Goal: Task Accomplishment & Management: Manage account settings

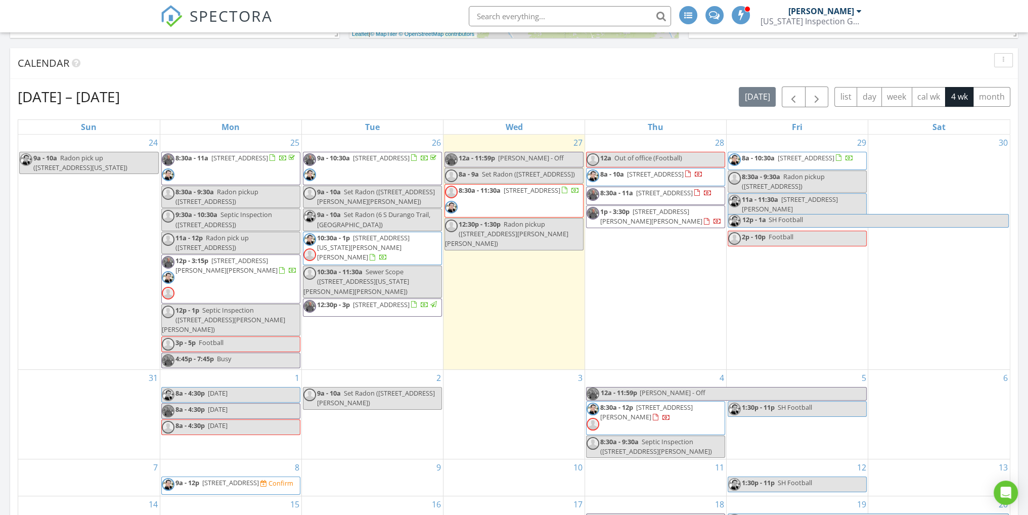
scroll to position [405, 0]
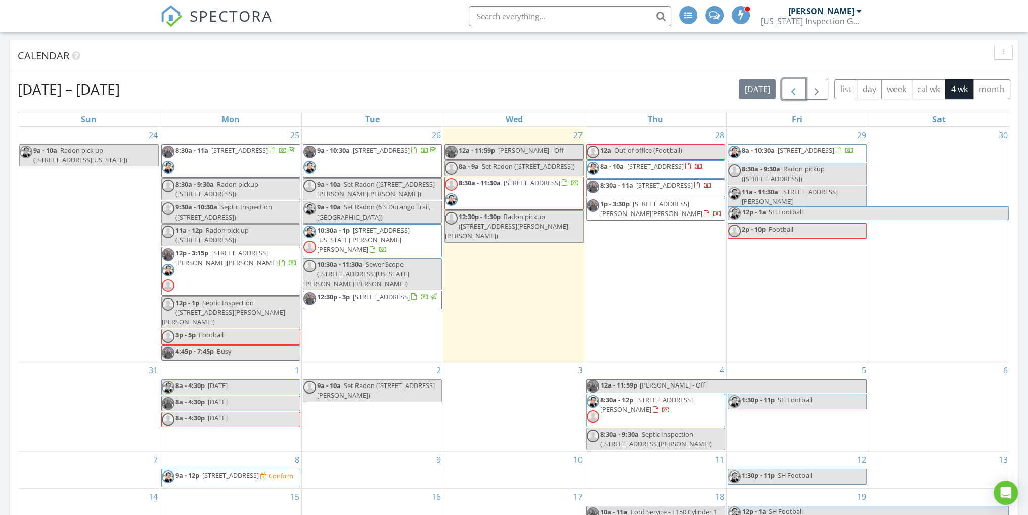
click at [797, 91] on span "button" at bounding box center [793, 89] width 12 height 12
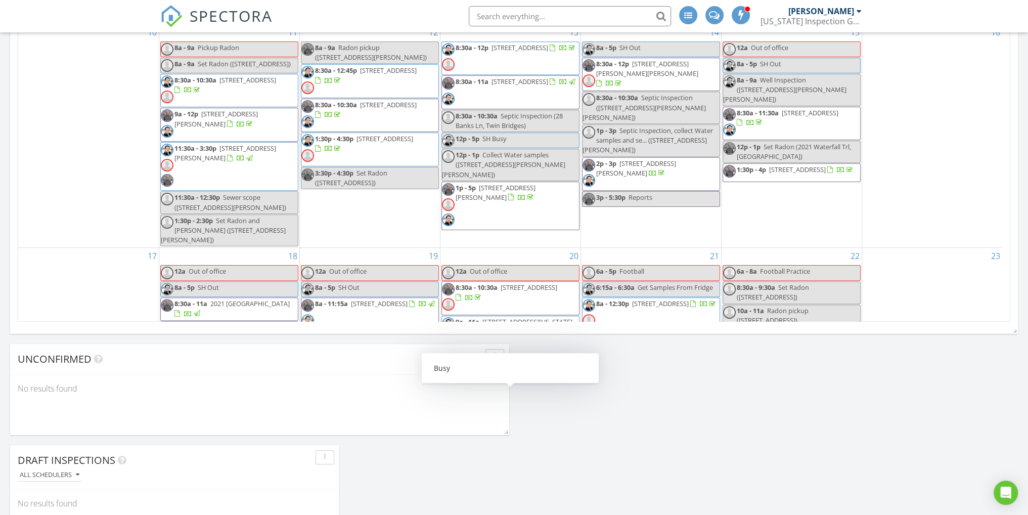
scroll to position [289, 0]
click at [522, 52] on span "28 Banks Ln, Twin Bridges 59754" at bounding box center [519, 48] width 57 height 9
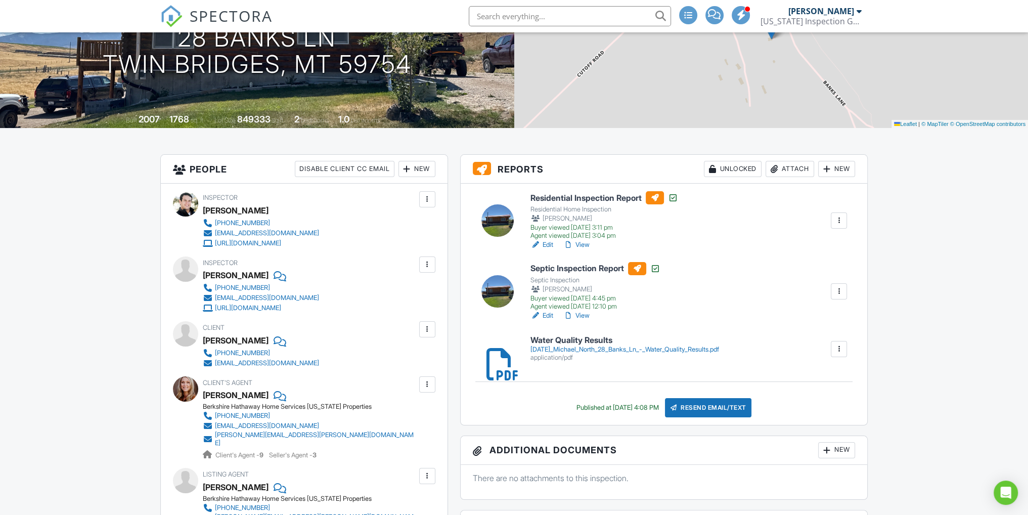
scroll to position [152, 0]
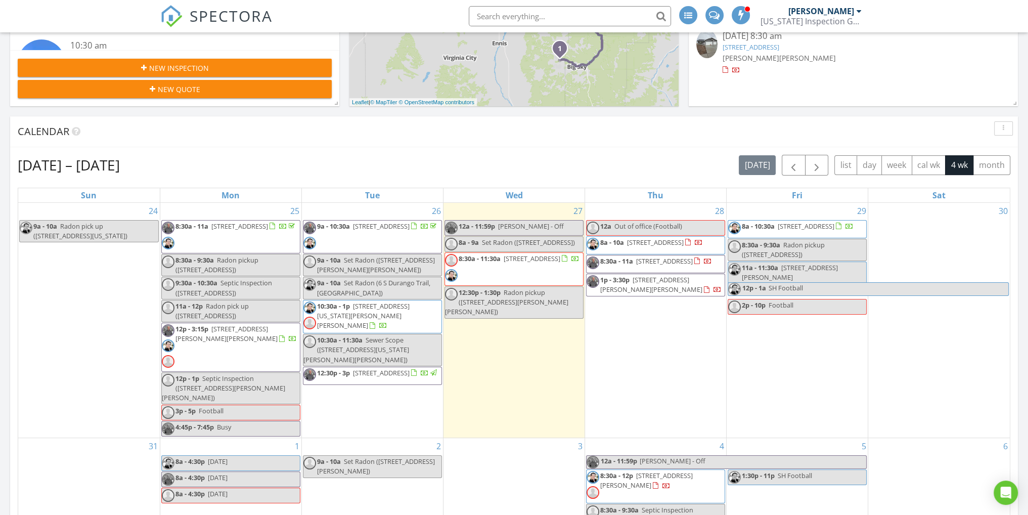
scroll to position [303, 0]
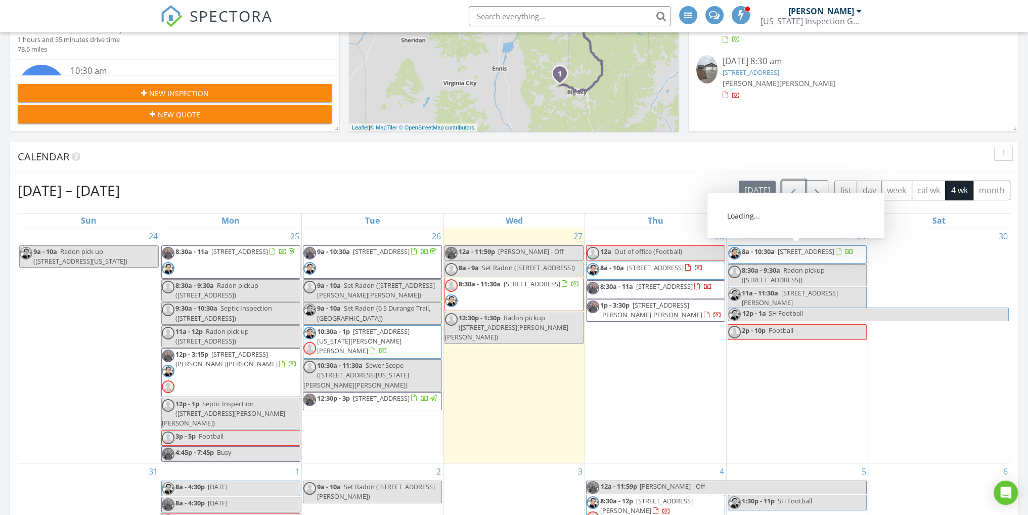
click at [787, 193] on button "button" at bounding box center [794, 190] width 24 height 21
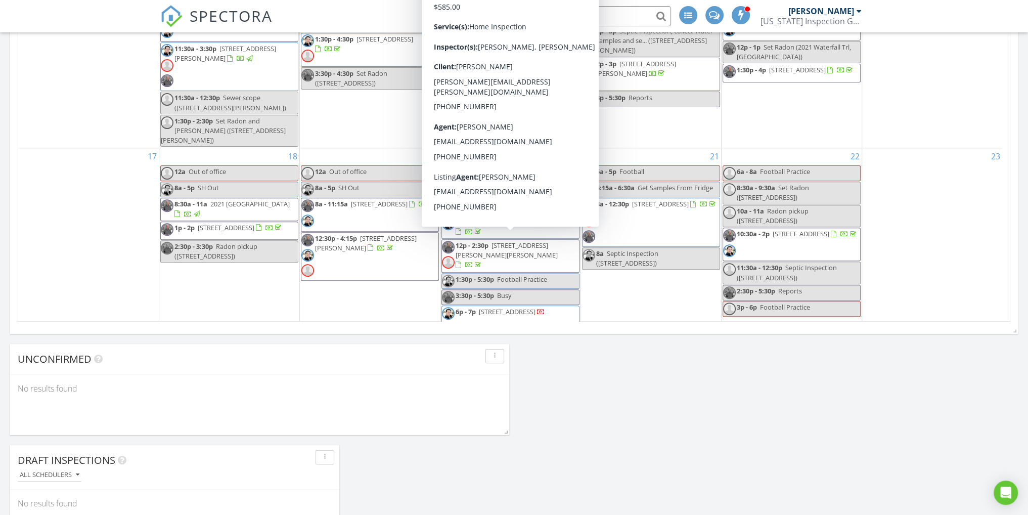
scroll to position [657, 0]
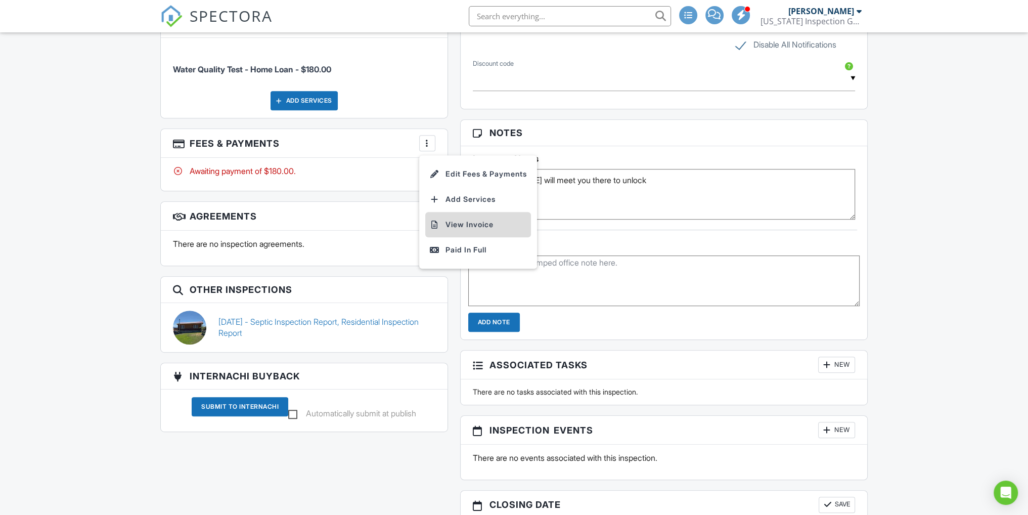
click at [473, 219] on li "View Invoice" at bounding box center [478, 224] width 106 height 25
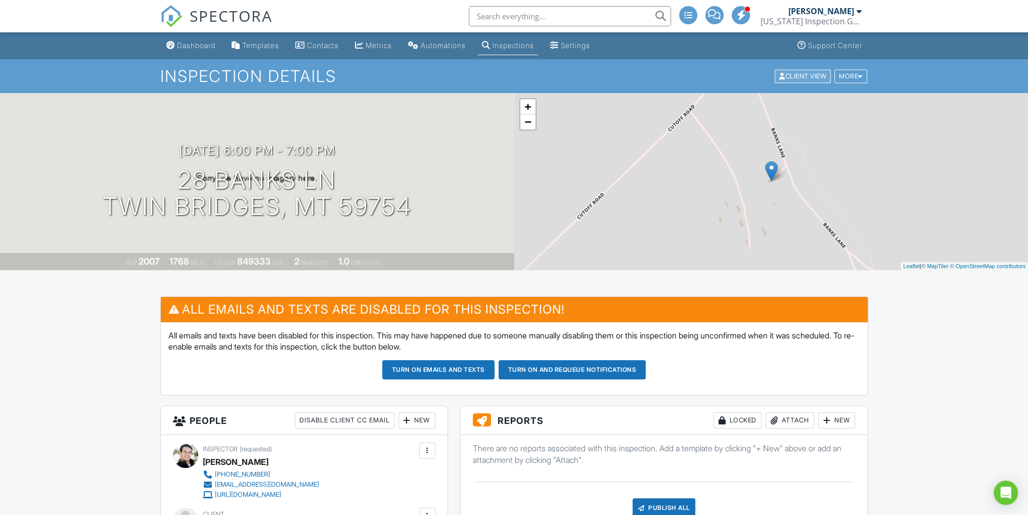
click at [780, 74] on div "Client View" at bounding box center [803, 76] width 56 height 14
click at [180, 44] on div "Dashboard" at bounding box center [196, 45] width 38 height 9
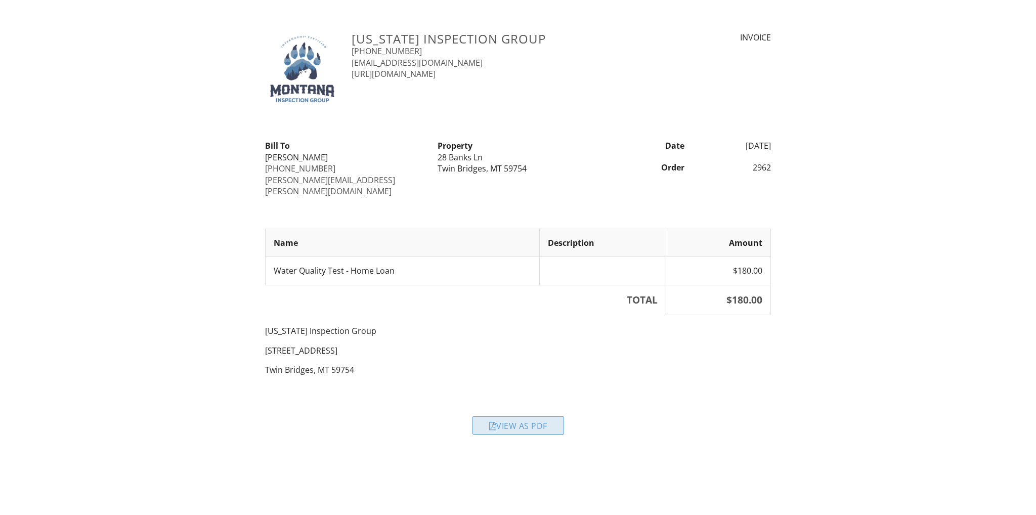
click at [507, 416] on div "View as PDF" at bounding box center [518, 425] width 92 height 18
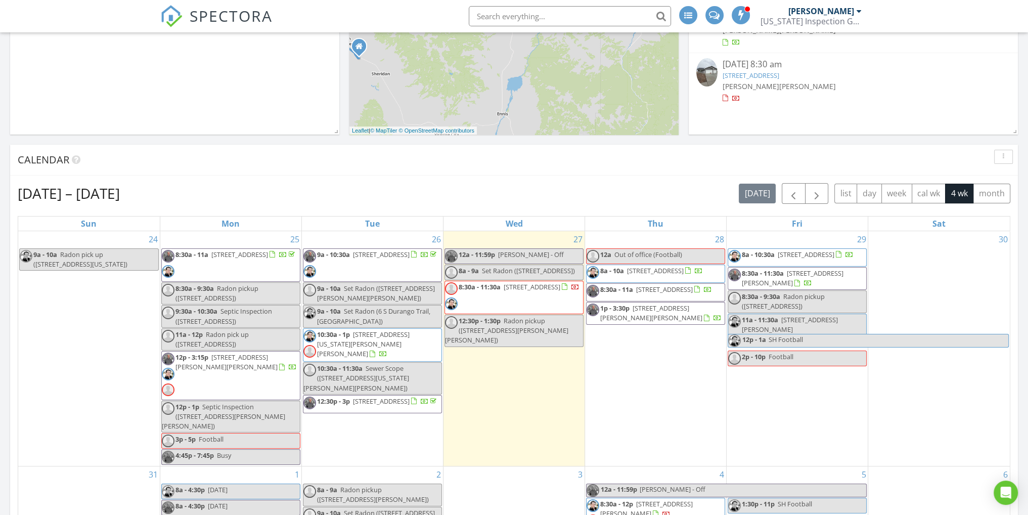
scroll to position [303, 0]
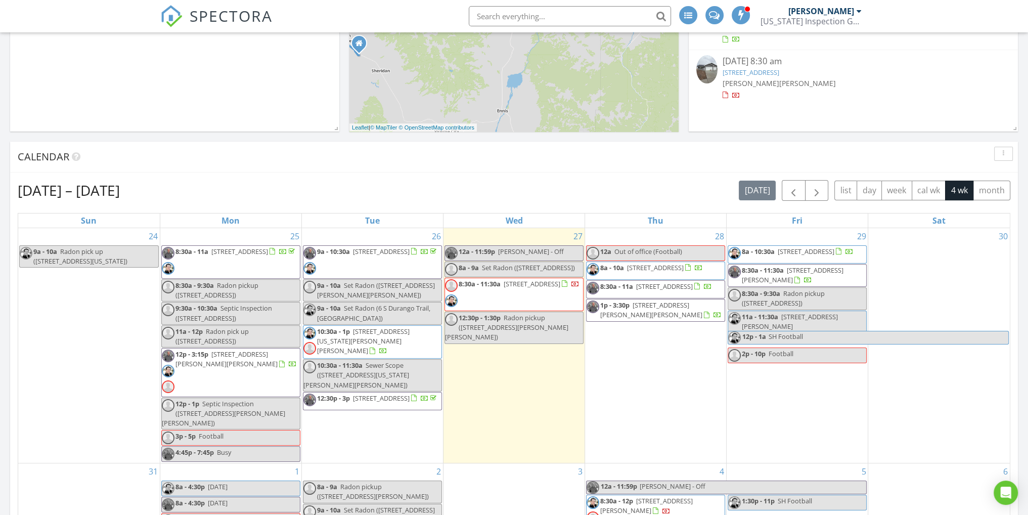
click at [530, 301] on span "8:30a - 11:30a [STREET_ADDRESS]" at bounding box center [512, 294] width 135 height 30
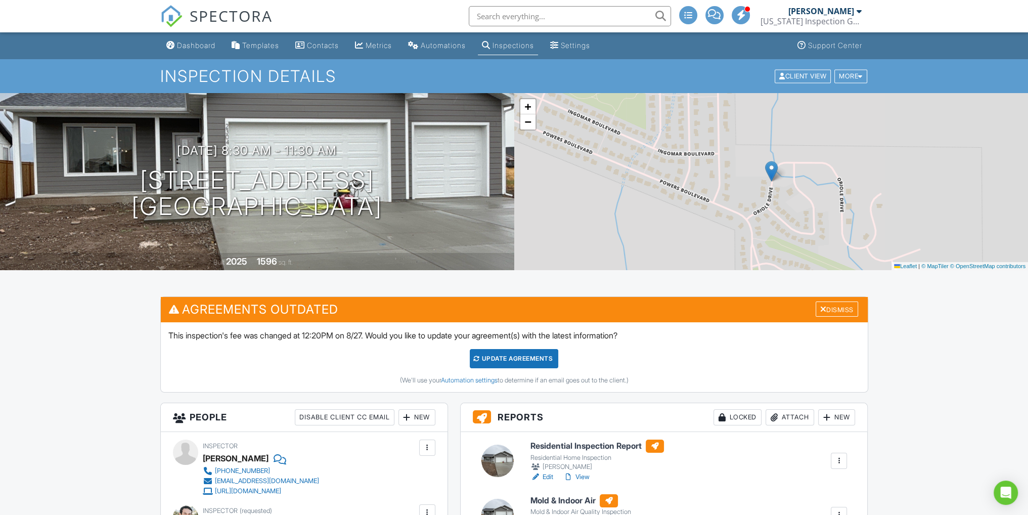
click at [849, 310] on div "Dismiss" at bounding box center [837, 309] width 42 height 16
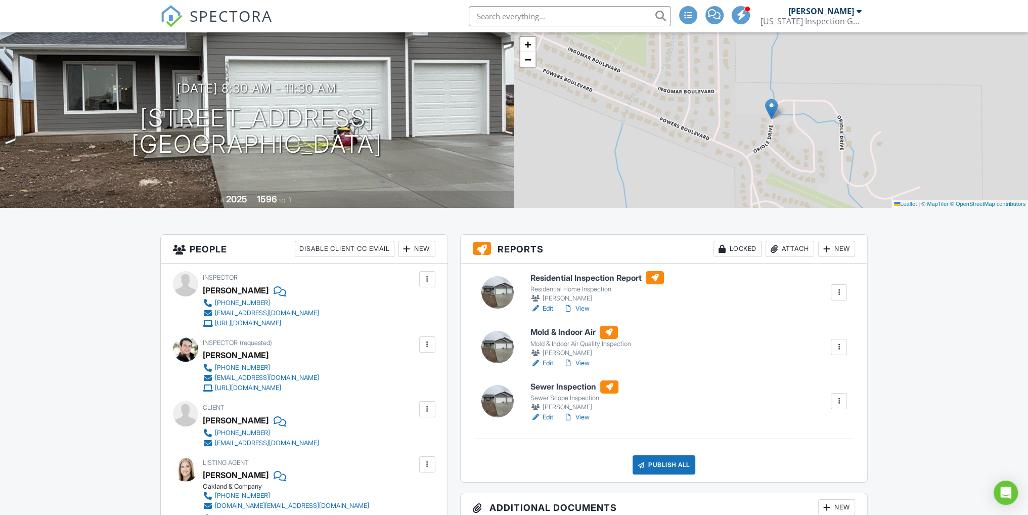
scroll to position [152, 0]
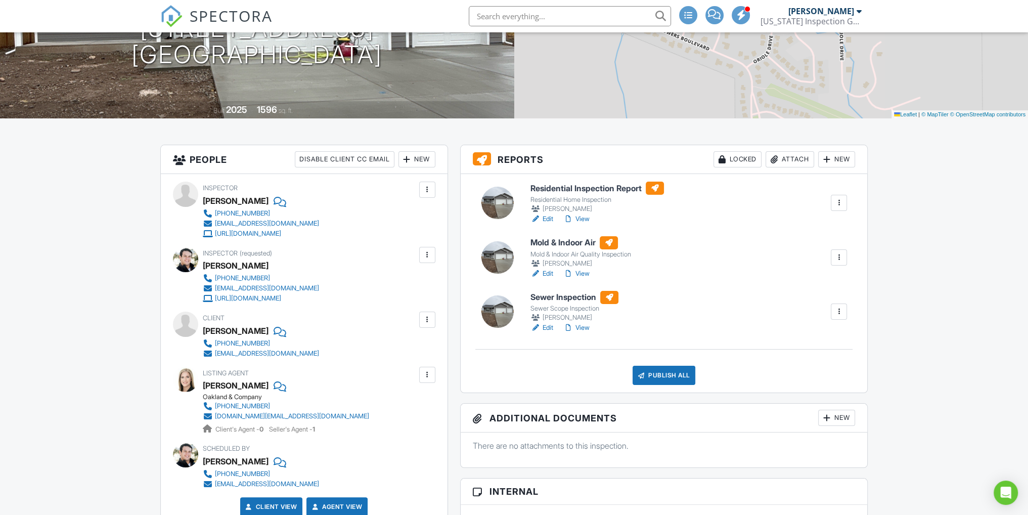
click at [546, 218] on link "Edit" at bounding box center [541, 219] width 23 height 10
